Goal: Task Accomplishment & Management: Manage account settings

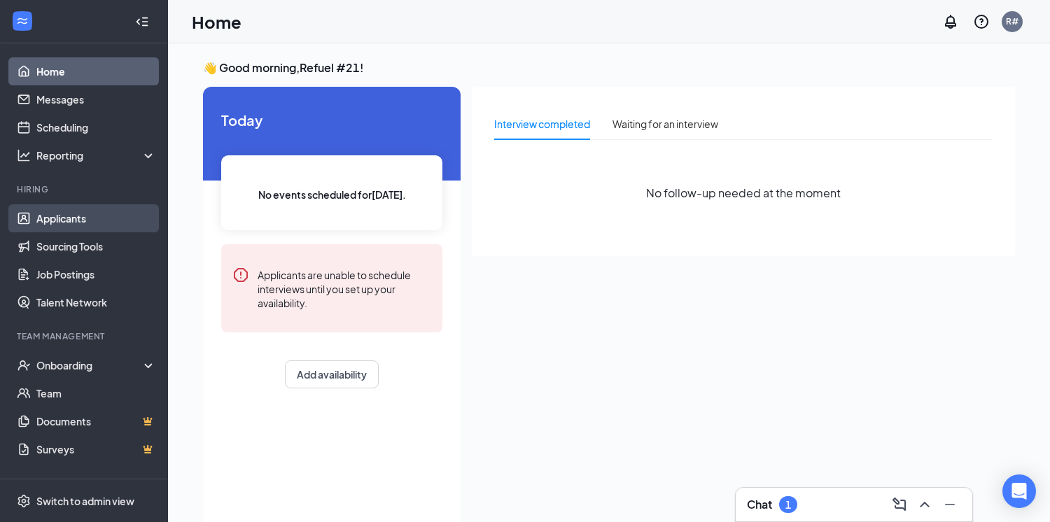
click at [59, 221] on link "Applicants" at bounding box center [96, 218] width 120 height 28
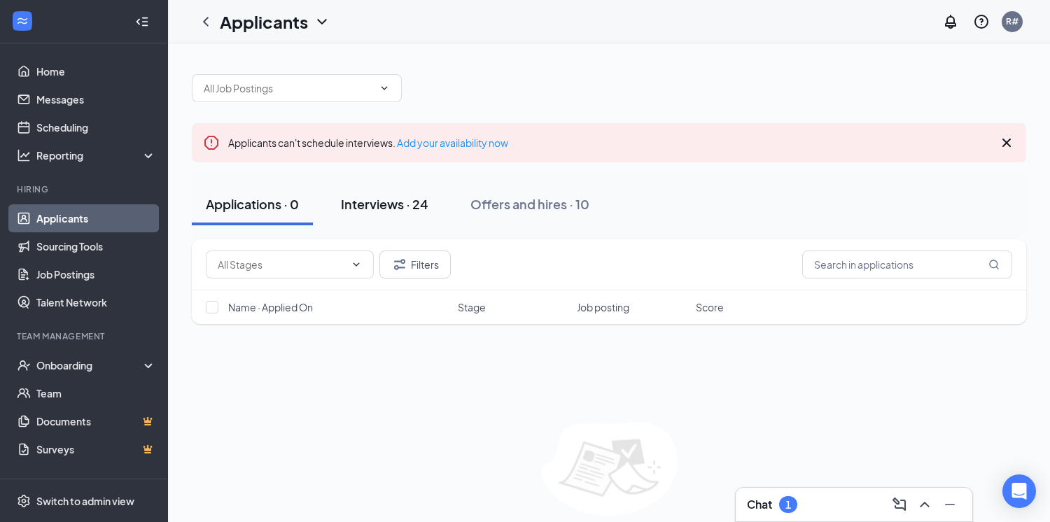
click at [356, 199] on div "Interviews · 24" at bounding box center [384, 203] width 87 height 17
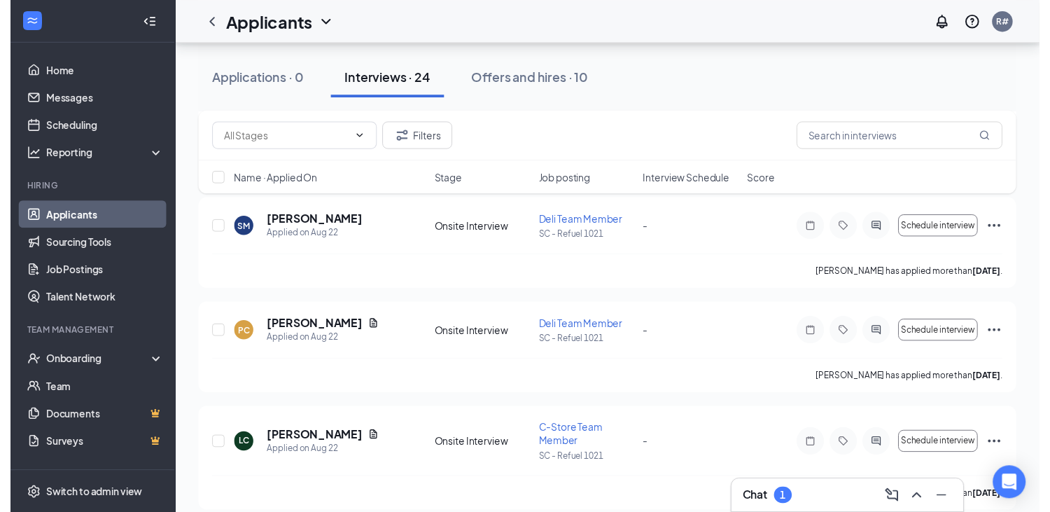
scroll to position [2030, 0]
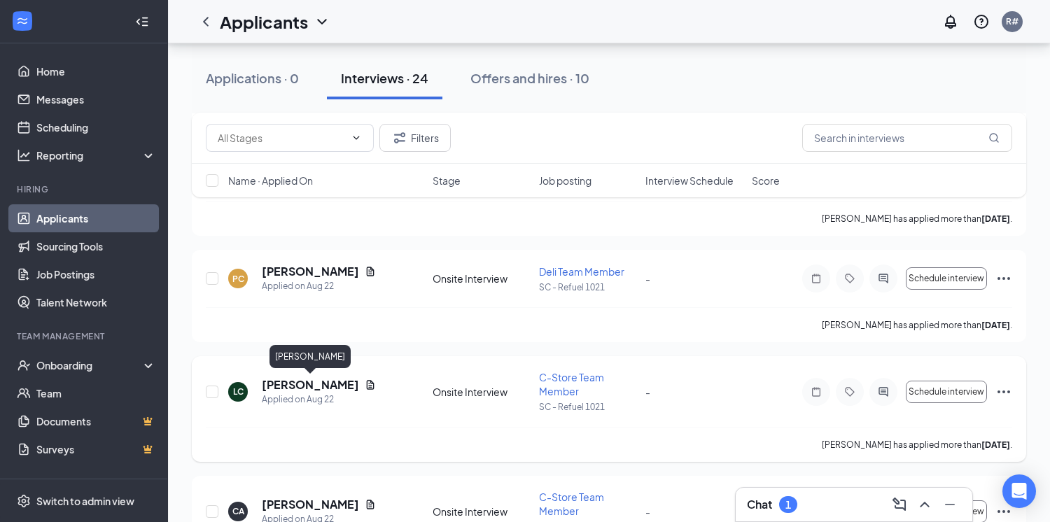
click at [316, 384] on h5 "[PERSON_NAME]" at bounding box center [310, 384] width 97 height 15
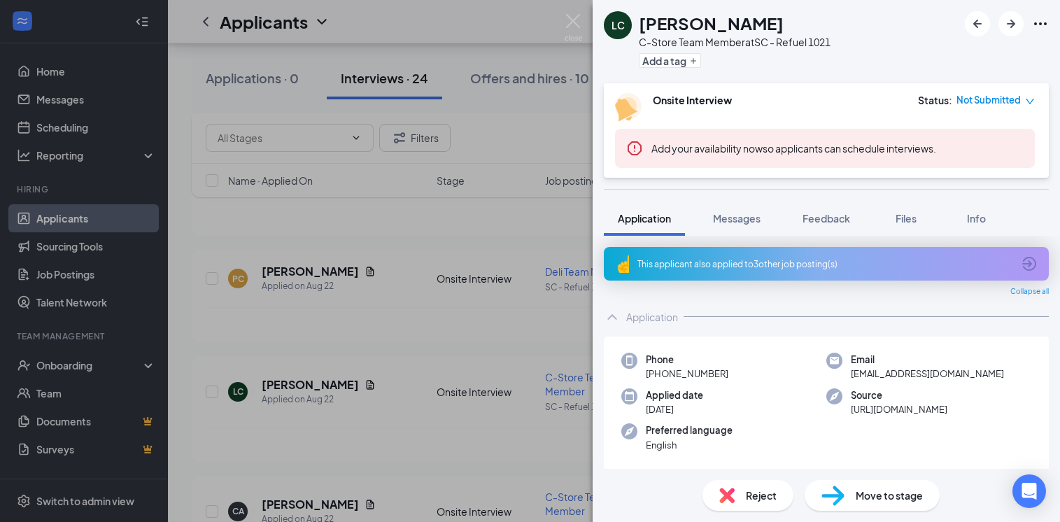
click at [455, 177] on div "LC [PERSON_NAME] C-Store Team Member at SC - Refuel 1021 Add a tag Onsite Inter…" at bounding box center [530, 261] width 1060 height 522
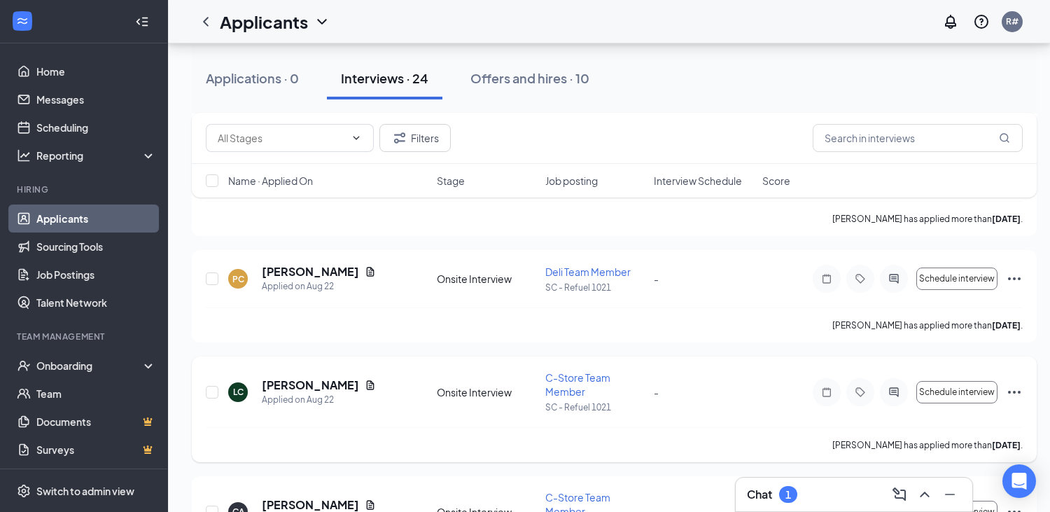
click at [577, 385] on span "C-Store Team Member" at bounding box center [577, 384] width 65 height 27
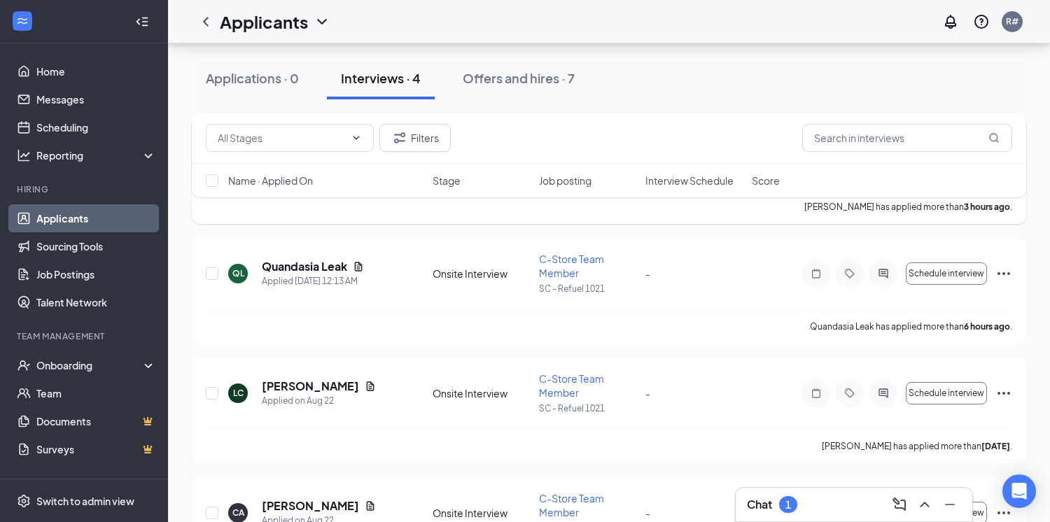
scroll to position [255, 0]
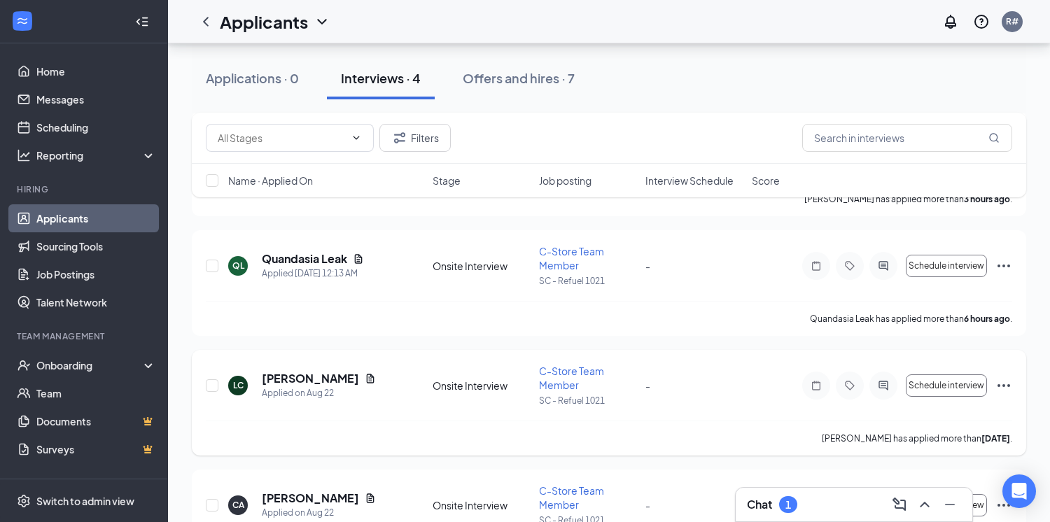
click at [1009, 388] on icon "Ellipses" at bounding box center [1003, 385] width 17 height 17
click at [217, 387] on input "checkbox" at bounding box center [212, 385] width 13 height 13
checkbox input "true"
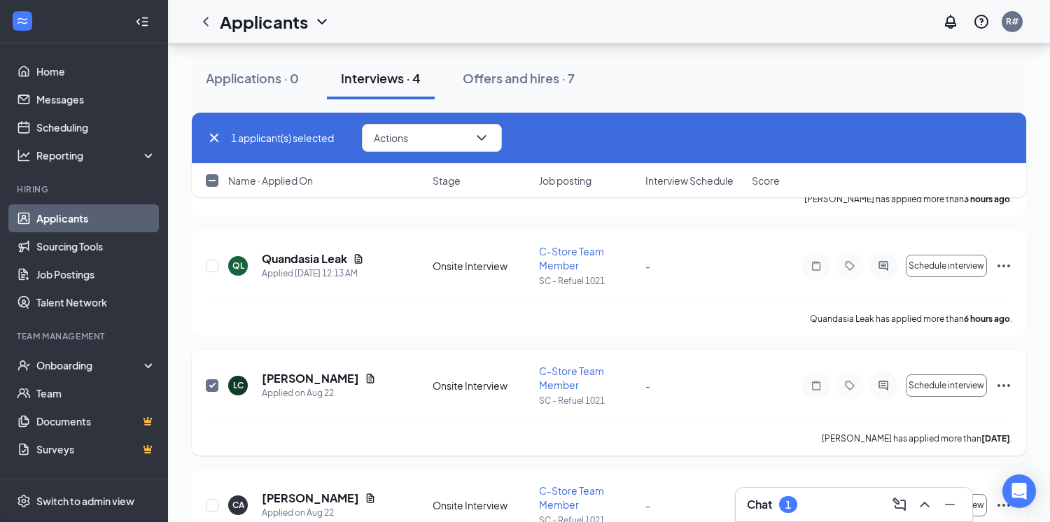
click at [398, 410] on div "LC [PERSON_NAME] Applied on [DATE] Onsite Interview C-Store Team Member SC - Re…" at bounding box center [609, 392] width 806 height 57
click at [457, 384] on div "Onsite Interview" at bounding box center [482, 386] width 98 height 14
click at [1003, 384] on icon "Ellipses" at bounding box center [1003, 385] width 17 height 17
click at [518, 79] on div "Offers and hires · 7" at bounding box center [519, 77] width 112 height 17
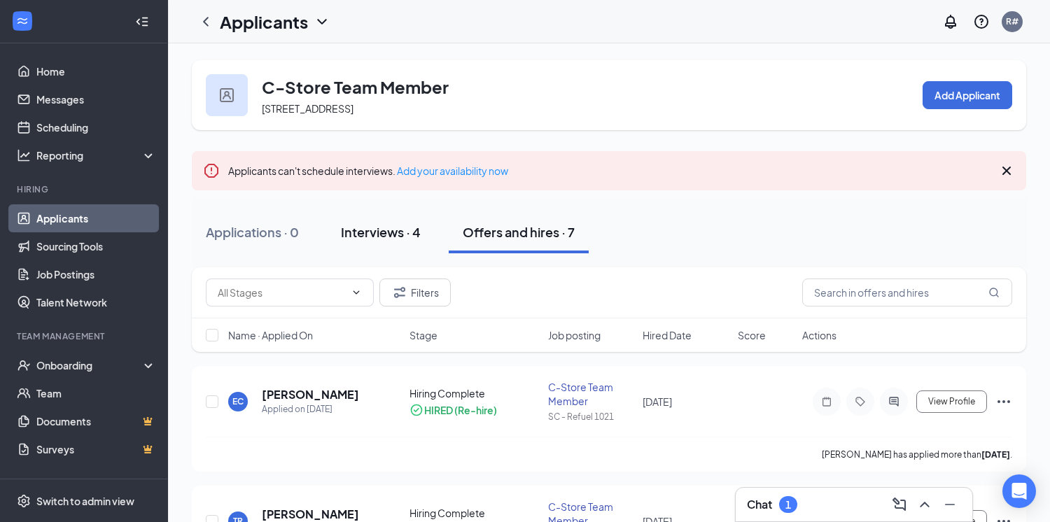
click at [360, 227] on div "Interviews · 4" at bounding box center [381, 231] width 80 height 17
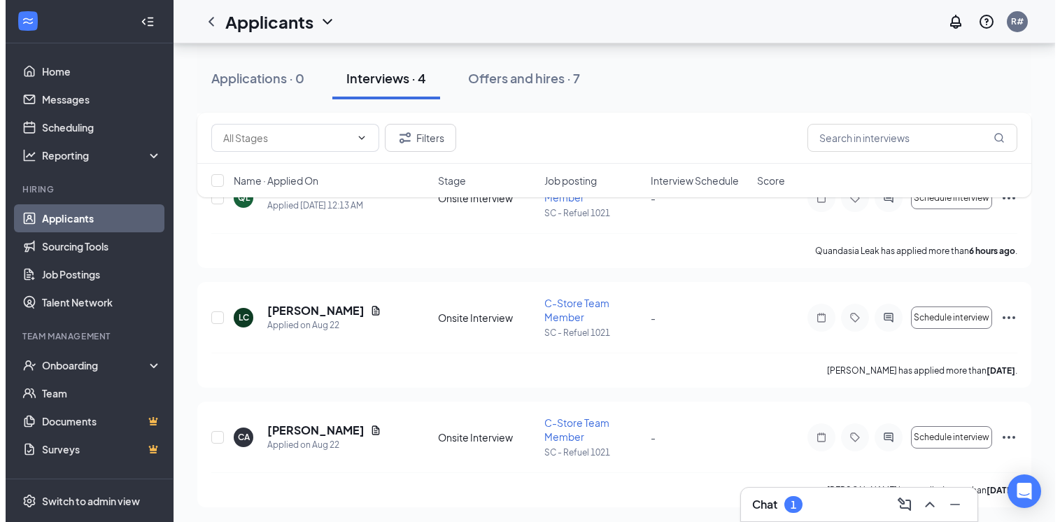
scroll to position [325, 0]
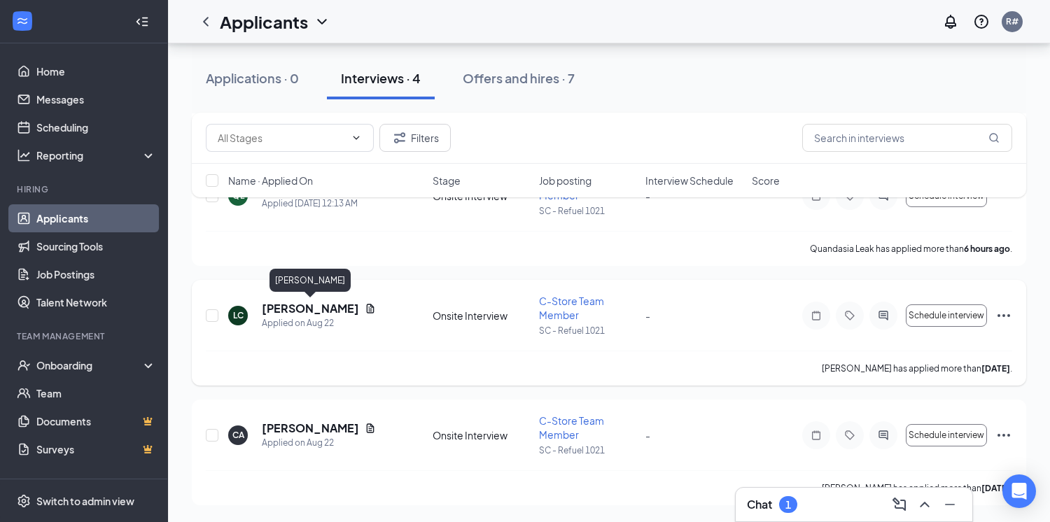
click at [314, 305] on h5 "[PERSON_NAME]" at bounding box center [310, 308] width 97 height 15
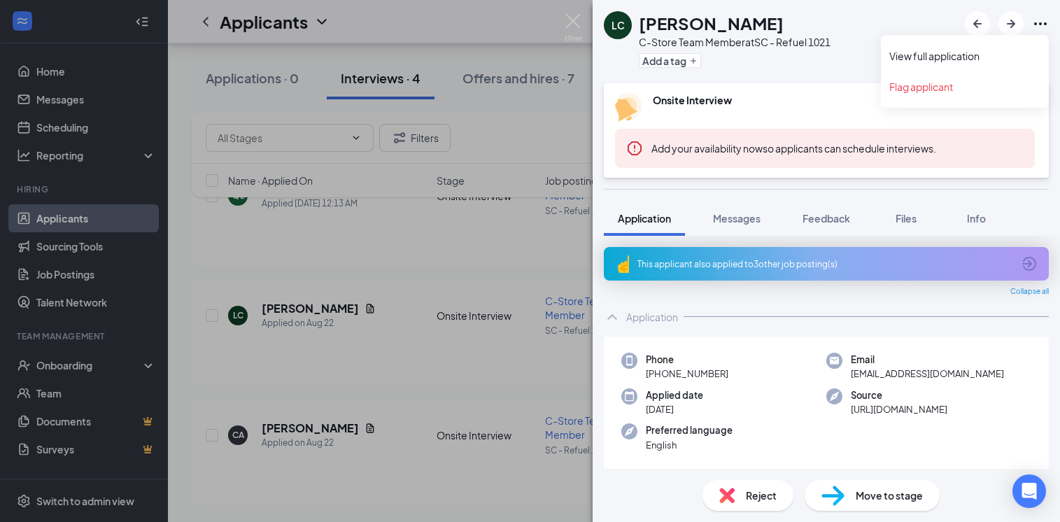
click at [1046, 24] on icon "Ellipses" at bounding box center [1041, 23] width 13 height 3
click at [961, 52] on link "View full application" at bounding box center [965, 56] width 151 height 14
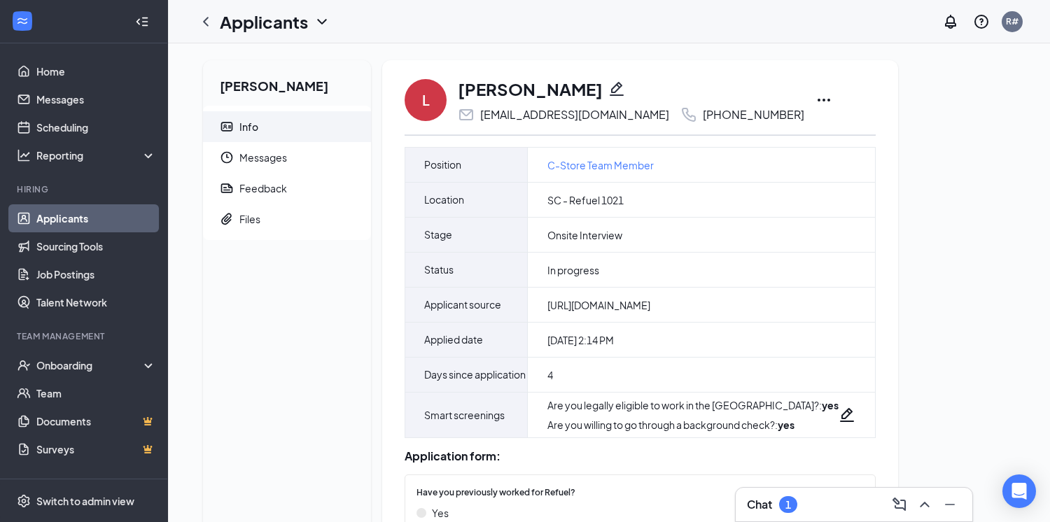
click at [815, 102] on icon "Ellipses" at bounding box center [823, 100] width 17 height 17
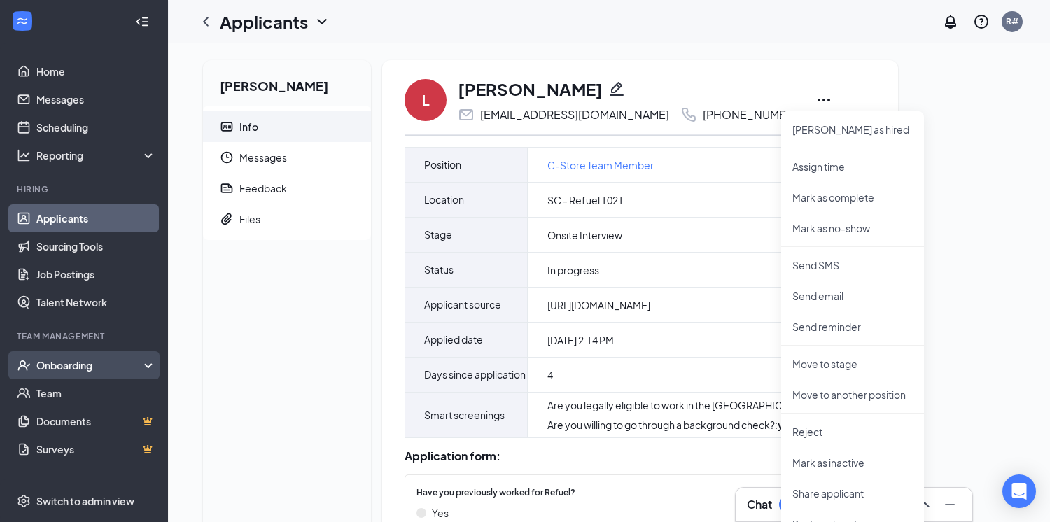
click at [72, 372] on div "Onboarding" at bounding box center [90, 365] width 108 height 14
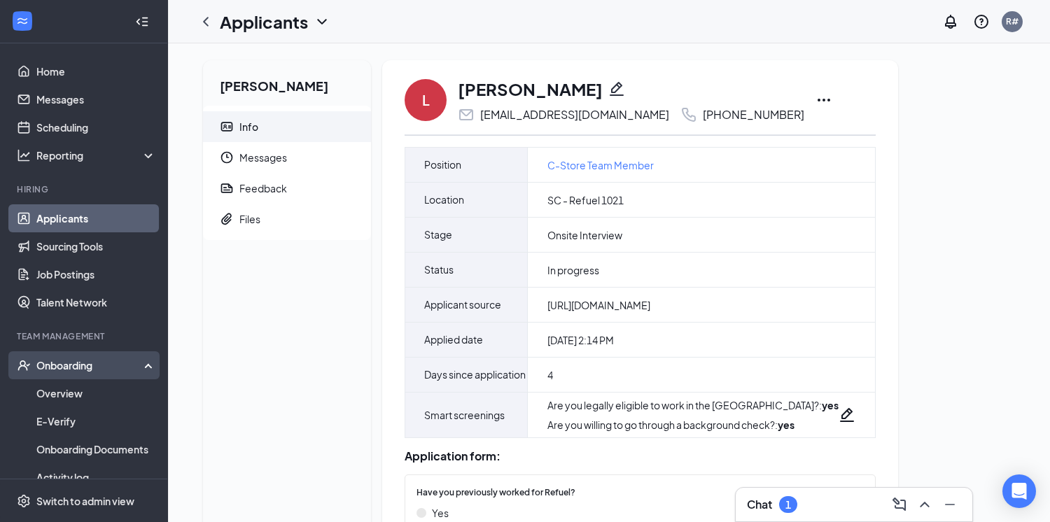
click at [72, 372] on div "Onboarding" at bounding box center [90, 365] width 108 height 14
click at [65, 360] on div "Onboarding" at bounding box center [90, 365] width 108 height 14
click at [63, 391] on link "Overview" at bounding box center [96, 393] width 120 height 28
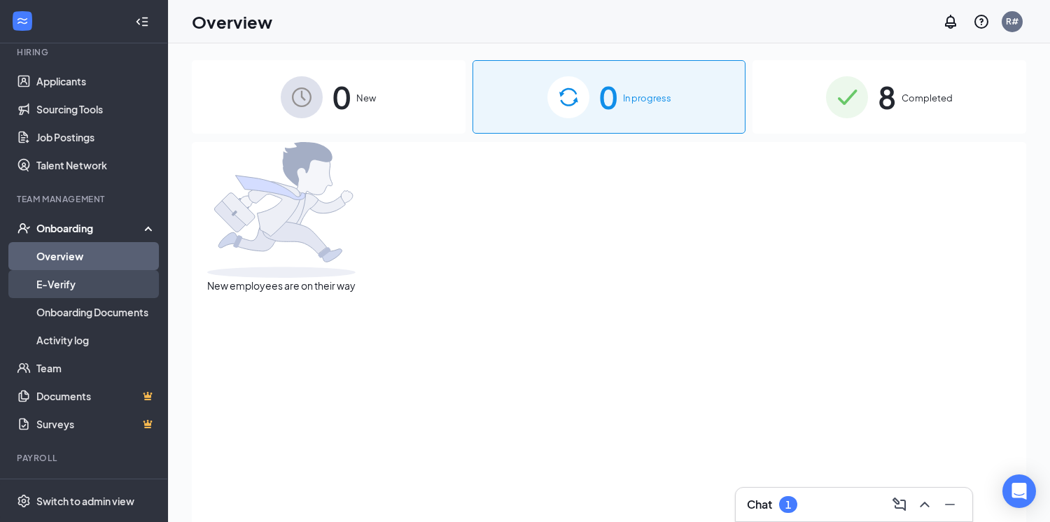
scroll to position [140, 0]
